Goal: Information Seeking & Learning: Learn about a topic

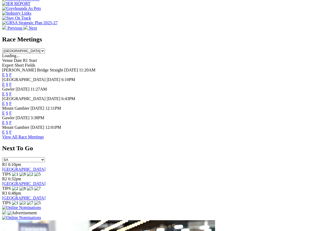
scroll to position [214, 0]
click at [12, 130] on link "F" at bounding box center [10, 132] width 2 height 5
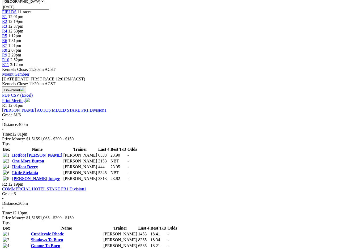
scroll to position [176, 0]
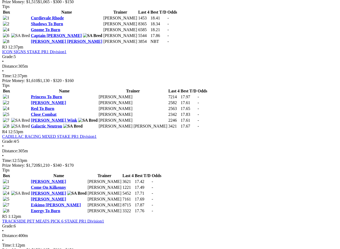
scroll to position [390, 0]
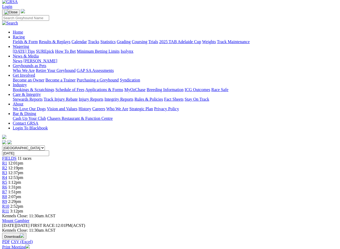
scroll to position [0, 0]
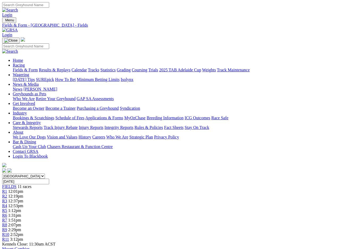
click at [21, 68] on link "Fields & Form" at bounding box center [25, 70] width 25 height 5
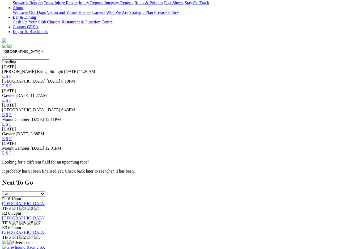
scroll to position [127, 0]
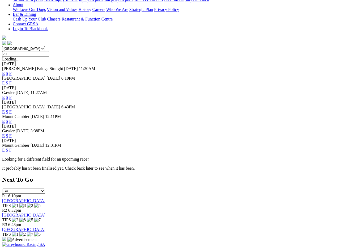
click at [12, 133] on link "F" at bounding box center [10, 135] width 2 height 5
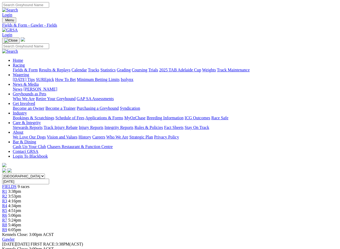
click at [20, 68] on link "Fields & Form" at bounding box center [25, 70] width 25 height 5
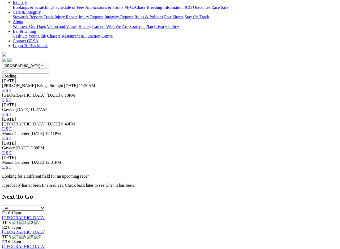
scroll to position [111, 0]
click at [12, 136] on link "F" at bounding box center [10, 138] width 2 height 5
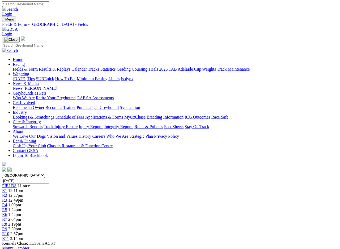
scroll to position [1, 0]
click at [69, 67] on link "Results & Replays" at bounding box center [55, 69] width 32 height 5
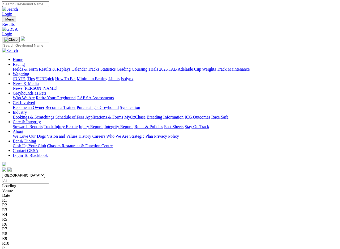
scroll to position [1, 0]
click at [22, 67] on link "Fields & Form" at bounding box center [25, 69] width 25 height 5
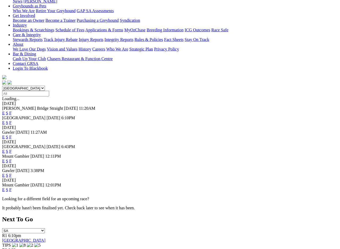
scroll to position [88, 0]
click at [12, 187] on link "F" at bounding box center [10, 189] width 2 height 5
